Goal: Complete application form

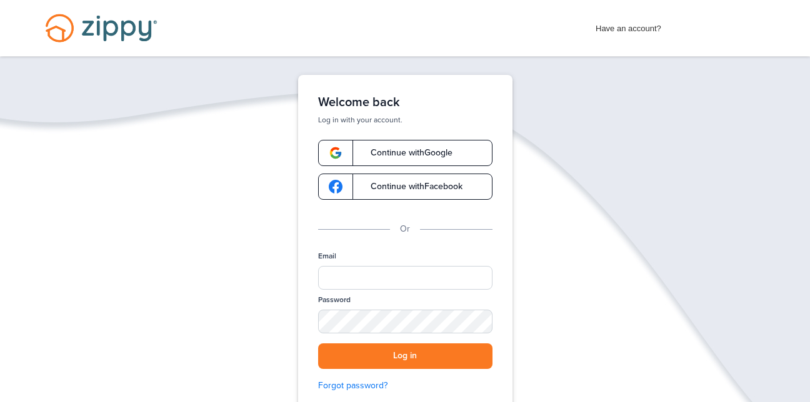
click at [407, 149] on span "Continue with Google" at bounding box center [405, 153] width 94 height 9
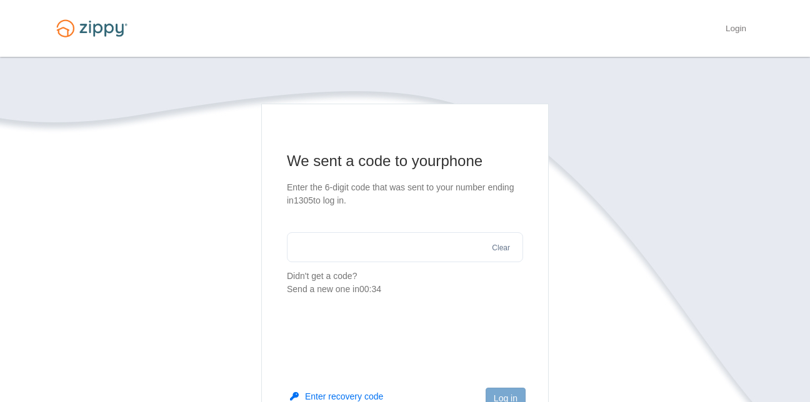
drag, startPoint x: 424, startPoint y: 271, endPoint x: 426, endPoint y: 254, distance: 16.4
click at [425, 263] on section "We sent a code to your phone Enter the 6-digit code that was sent to your numbe…" at bounding box center [405, 223] width 236 height 145
click at [430, 246] on input "text" at bounding box center [405, 247] width 236 height 30
type input "******"
click at [511, 389] on button "Log in" at bounding box center [505, 398] width 40 height 21
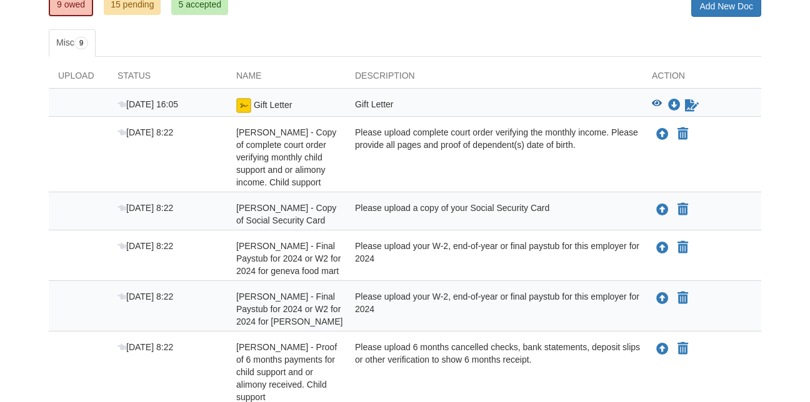
scroll to position [188, 0]
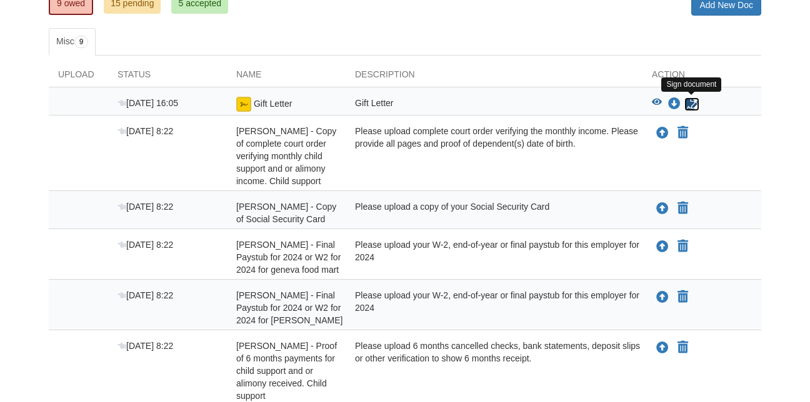
click at [688, 101] on icon "Sign Form" at bounding box center [692, 104] width 14 height 12
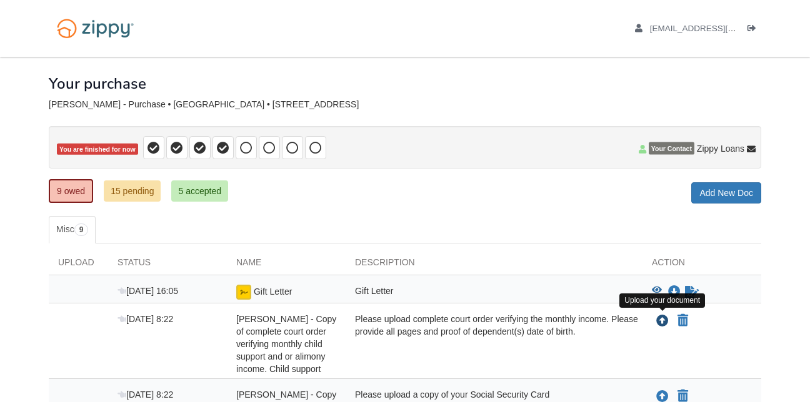
click at [660, 323] on icon "Upload savanah yoder - Copy of complete court order verifying monthly child sup…" at bounding box center [662, 322] width 12 height 12
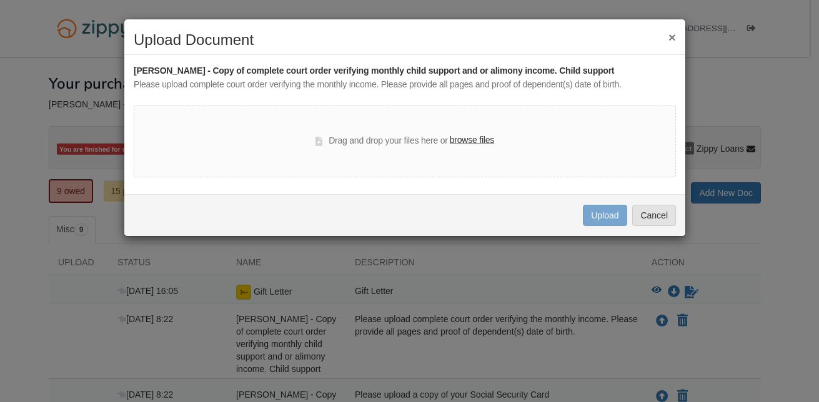
click at [670, 35] on button "×" at bounding box center [672, 37] width 7 height 13
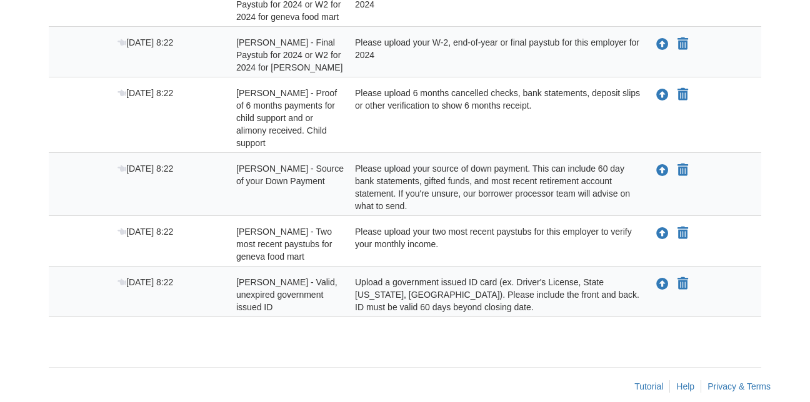
scroll to position [434, 0]
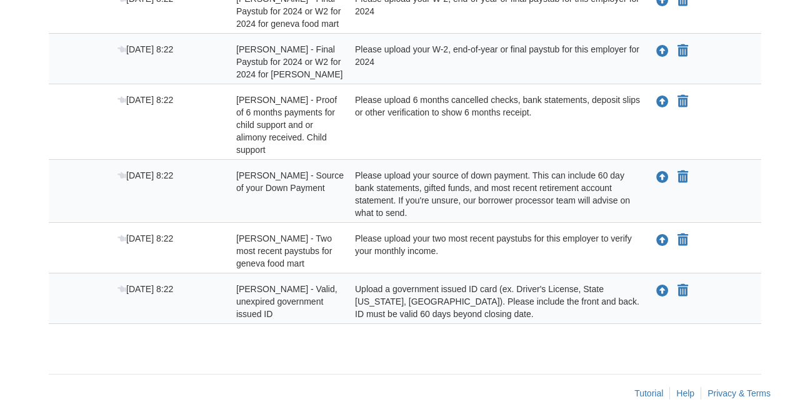
click at [619, 232] on div "Please upload your two most recent paystubs for this employer to verify your mo…" at bounding box center [493, 250] width 297 height 37
click at [617, 234] on div "Please upload your two most recent paystubs for this employer to verify your mo…" at bounding box center [493, 250] width 297 height 37
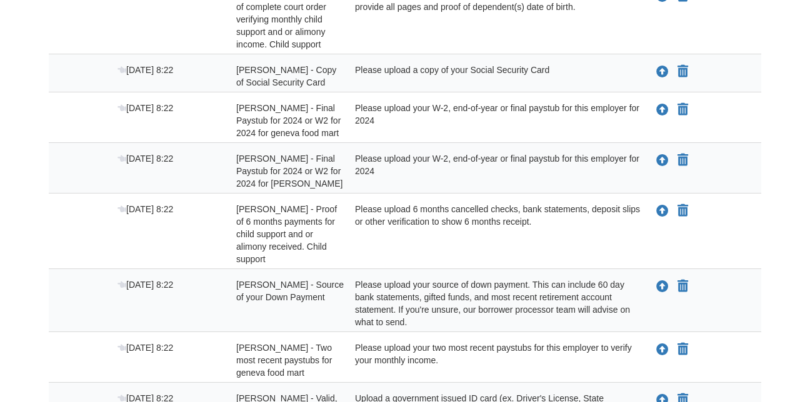
scroll to position [309, 0]
